Goal: Register for event/course

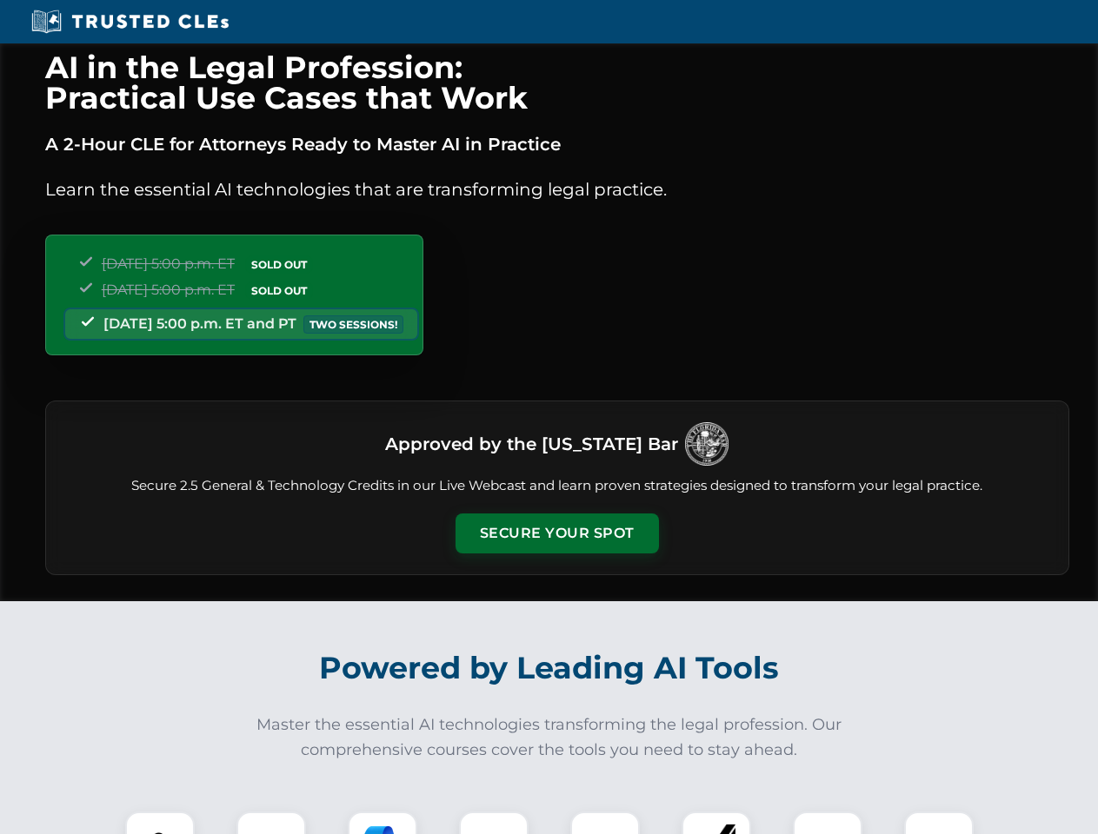
click at [556, 534] on button "Secure Your Spot" at bounding box center [556, 534] width 203 height 40
click at [160, 823] on img at bounding box center [160, 846] width 50 height 50
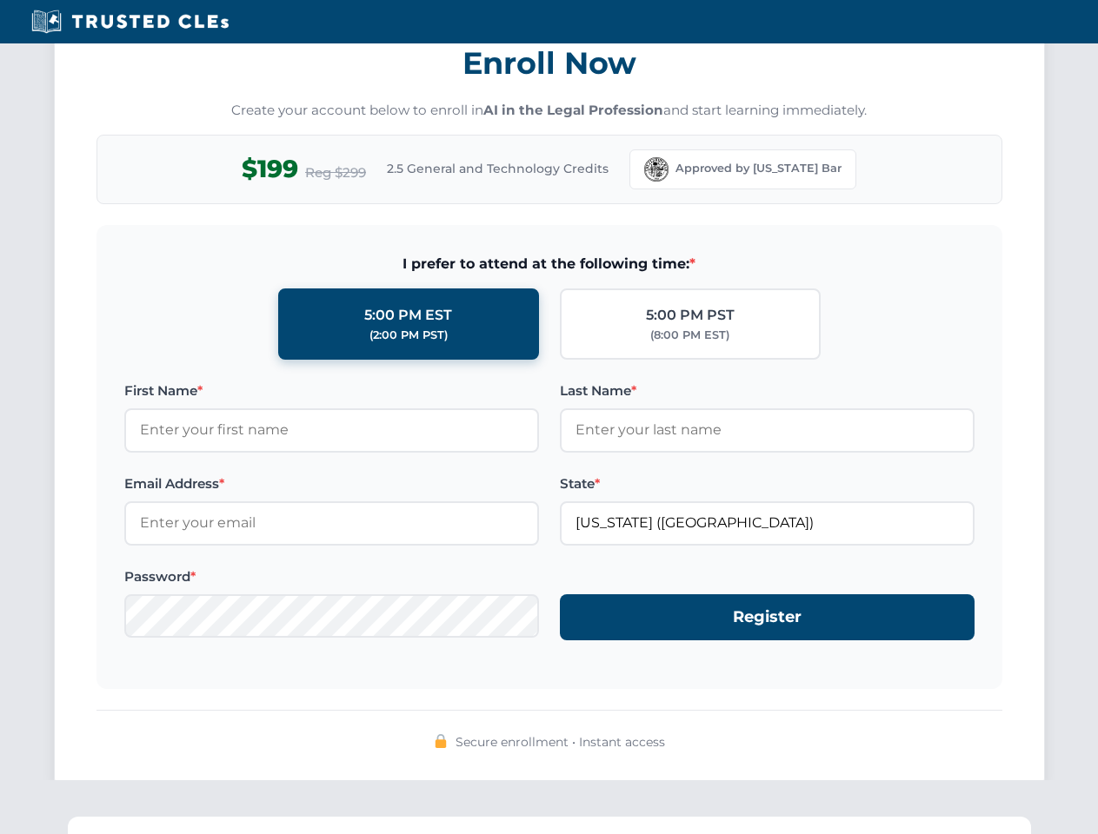
scroll to position [1706, 0]
